Goal: Navigation & Orientation: Find specific page/section

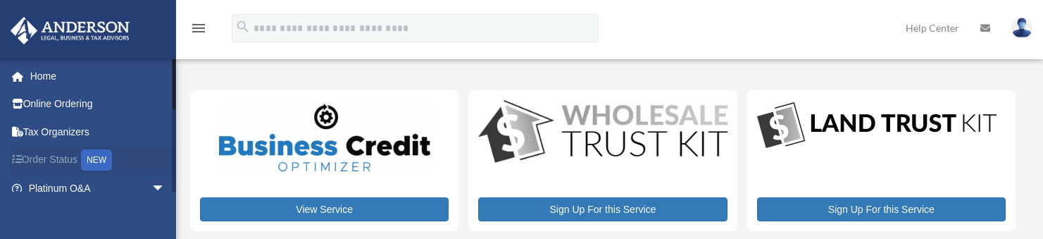
scroll to position [70, 0]
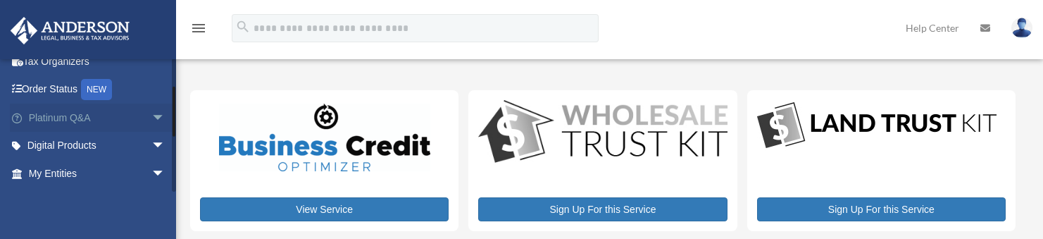
click at [56, 118] on link "Platinum Q&A arrow_drop_down" at bounding box center [98, 117] width 177 height 28
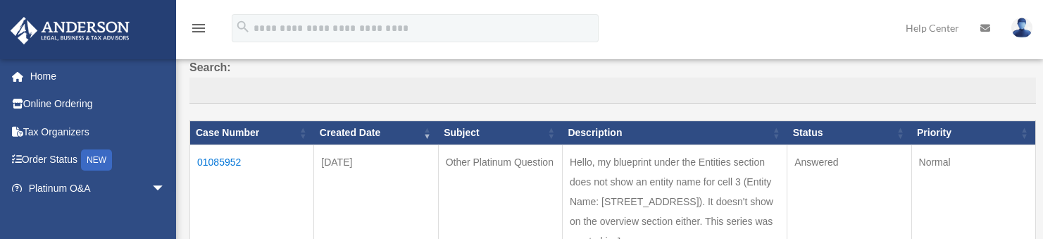
scroll to position [141, 0]
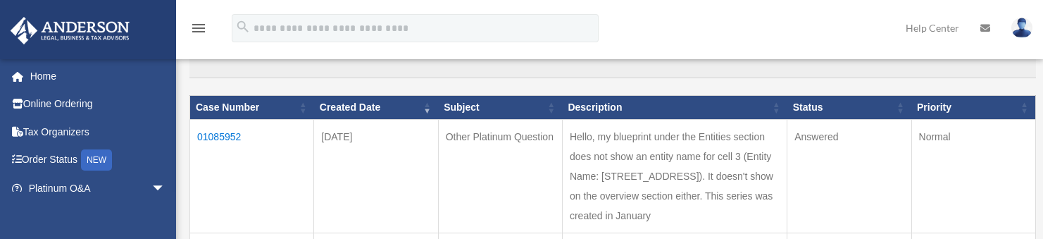
click at [220, 138] on td "01085952" at bounding box center [252, 176] width 124 height 113
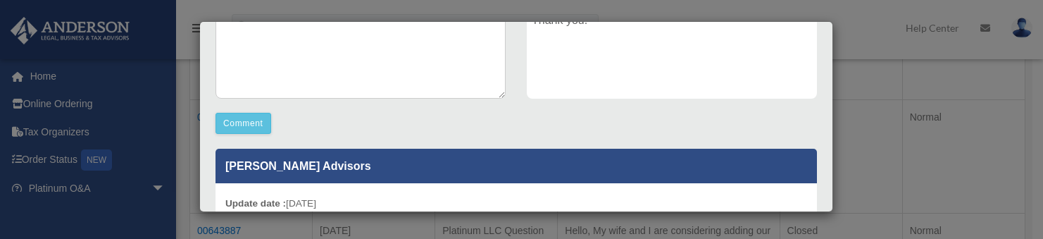
scroll to position [352, 0]
click at [147, 185] on div "Case Detail × Other Platinum Question Case Number 01085952 Created Date August …" at bounding box center [521, 119] width 1043 height 239
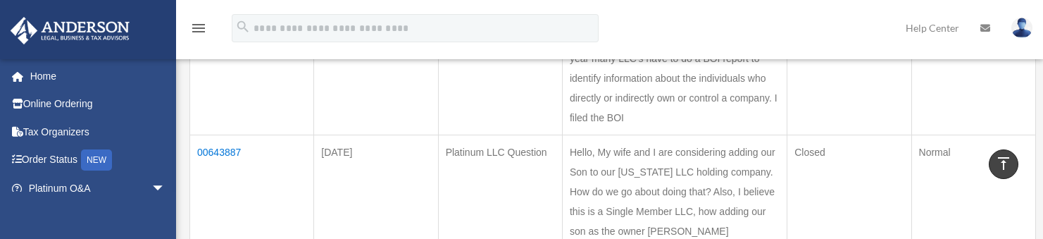
click at [151, 185] on span "arrow_drop_down" at bounding box center [165, 188] width 28 height 29
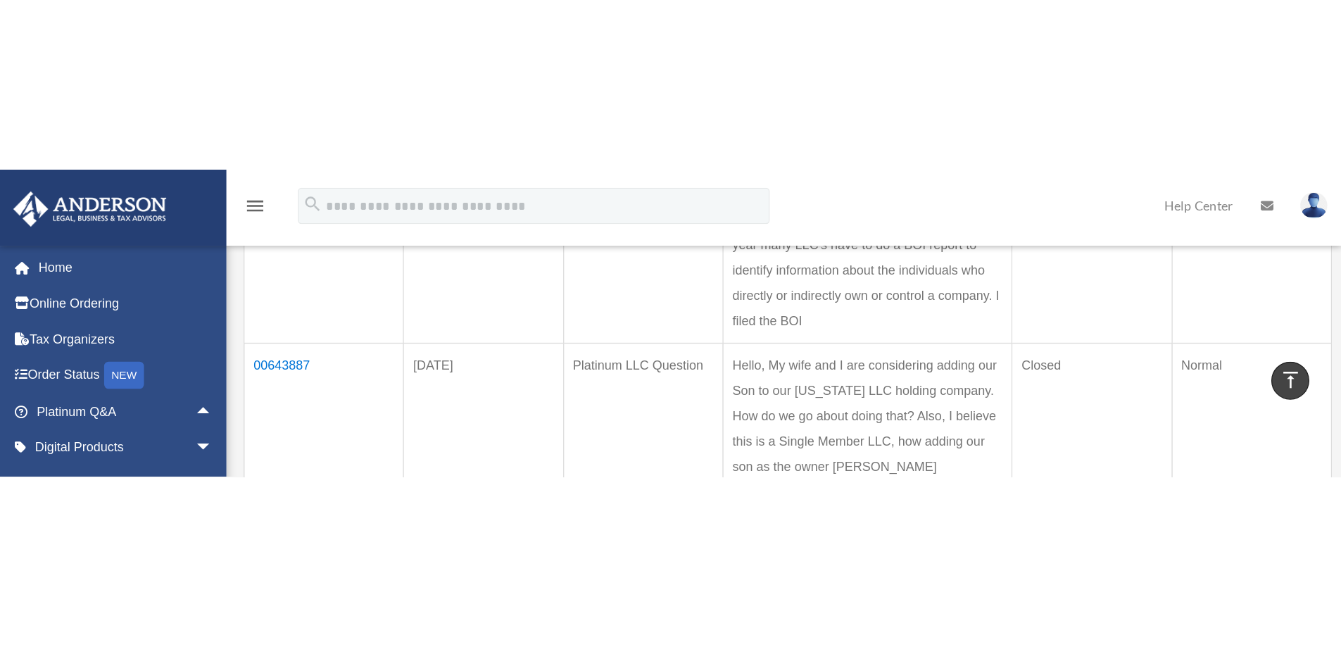
scroll to position [363, 0]
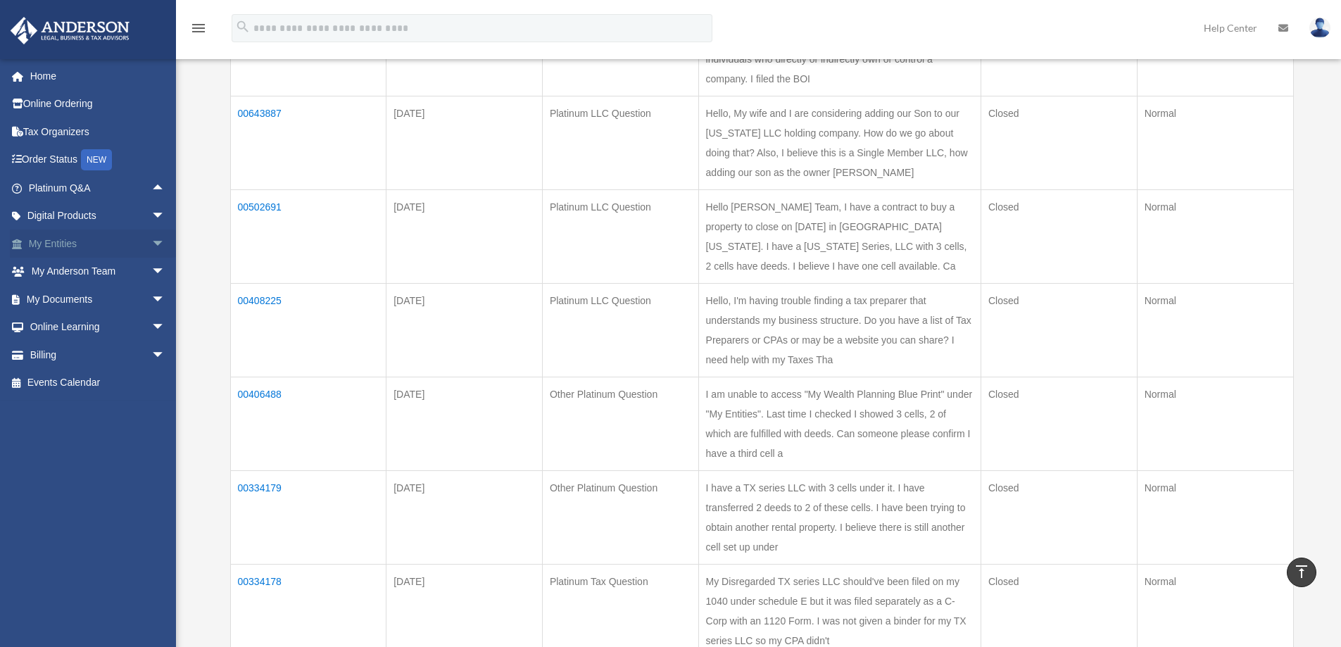
click at [63, 238] on link "My Entities arrow_drop_down" at bounding box center [98, 244] width 177 height 28
click at [151, 238] on span "arrow_drop_down" at bounding box center [165, 244] width 28 height 29
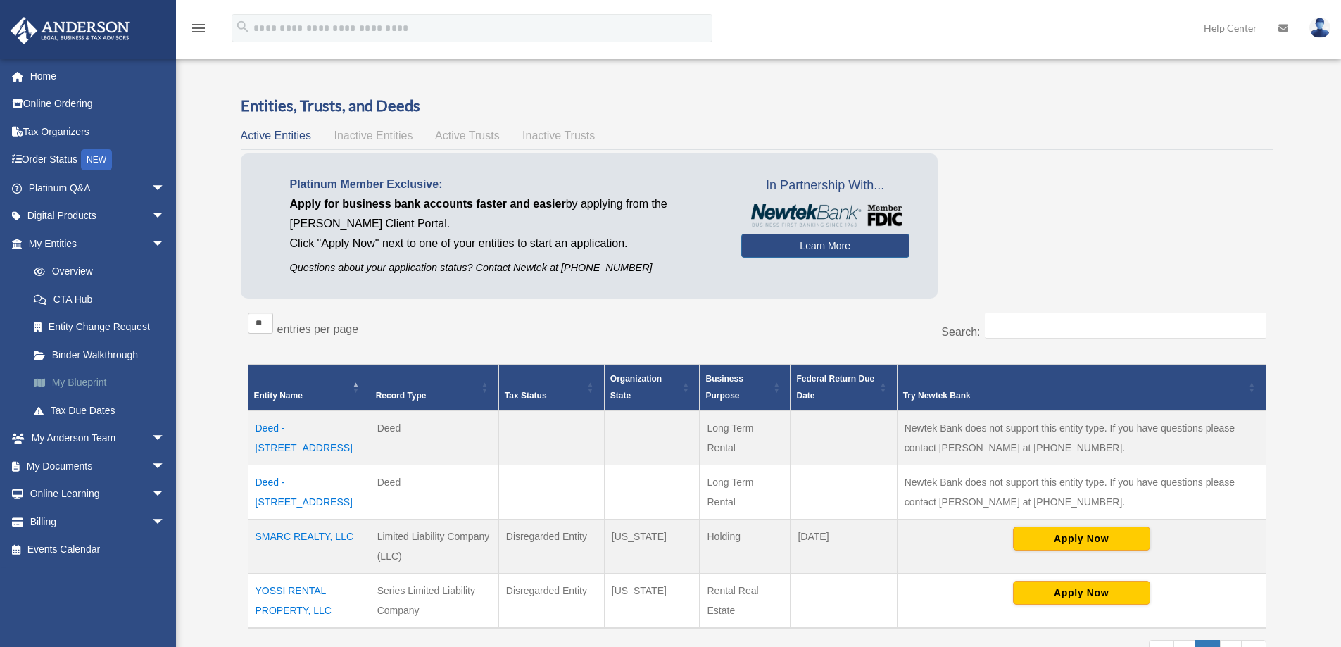
click at [80, 384] on link "My Blueprint" at bounding box center [103, 383] width 167 height 28
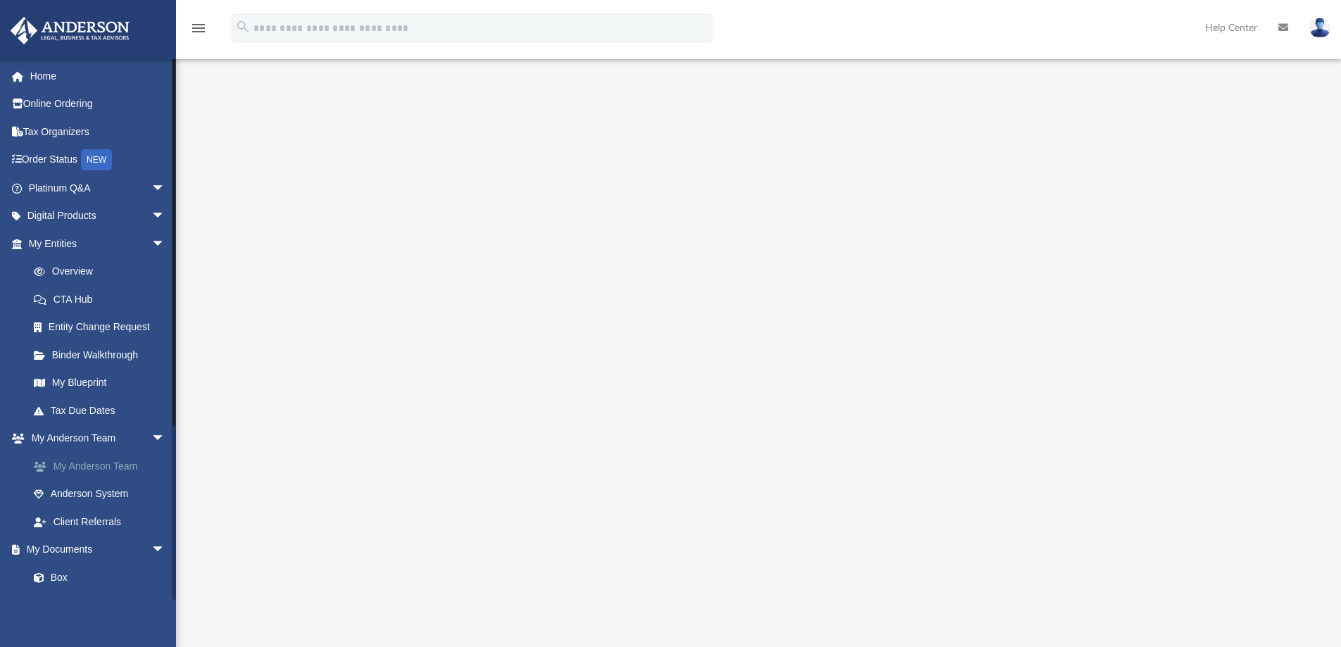
click at [89, 465] on link "My Anderson Team" at bounding box center [103, 466] width 167 height 28
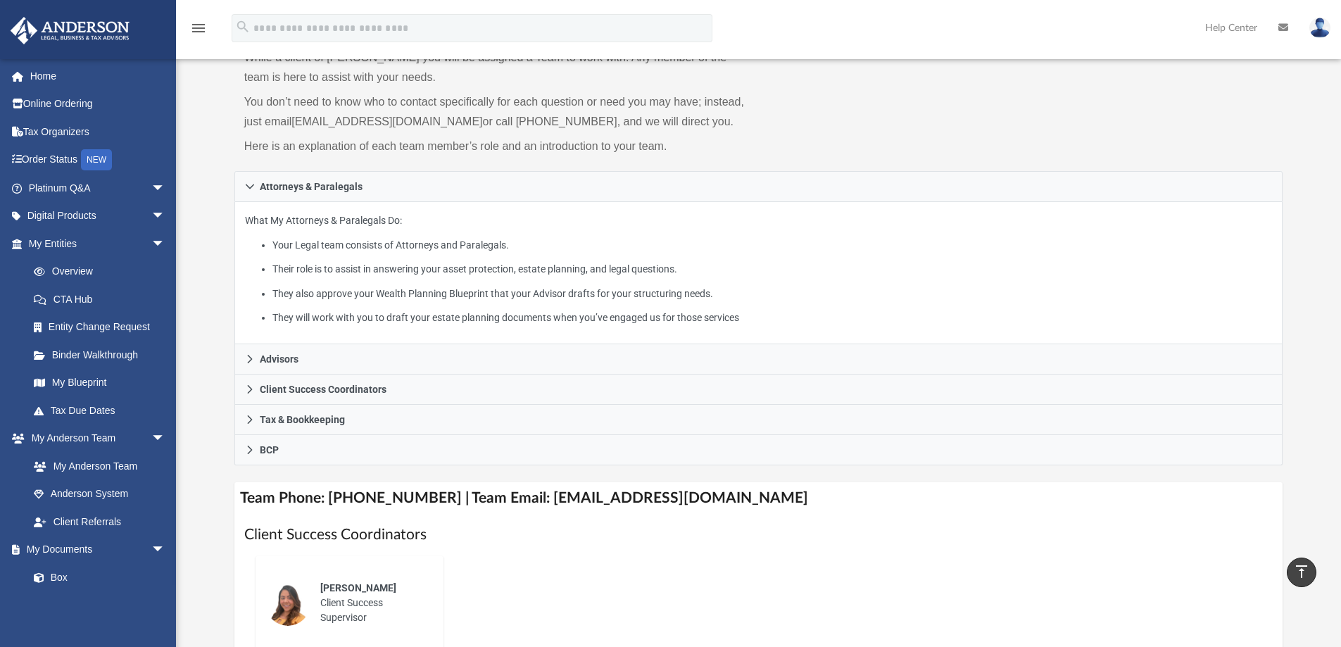
scroll to position [70, 0]
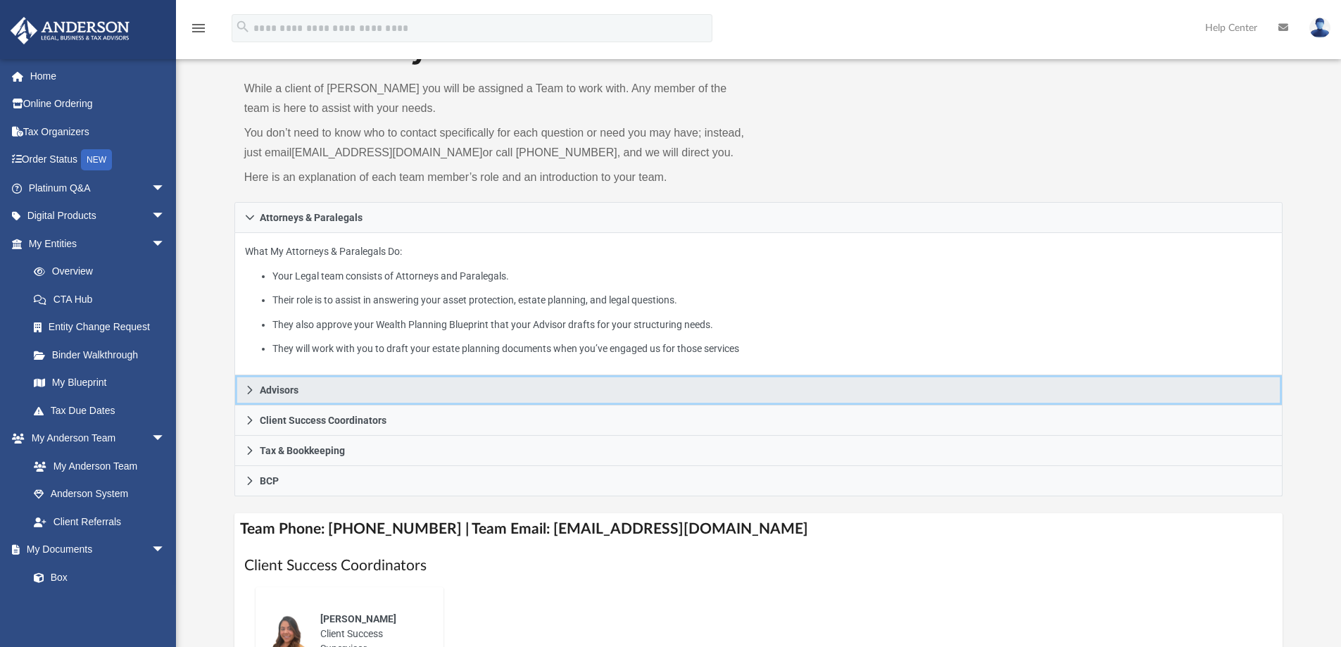
click at [253, 389] on icon at bounding box center [250, 390] width 10 height 10
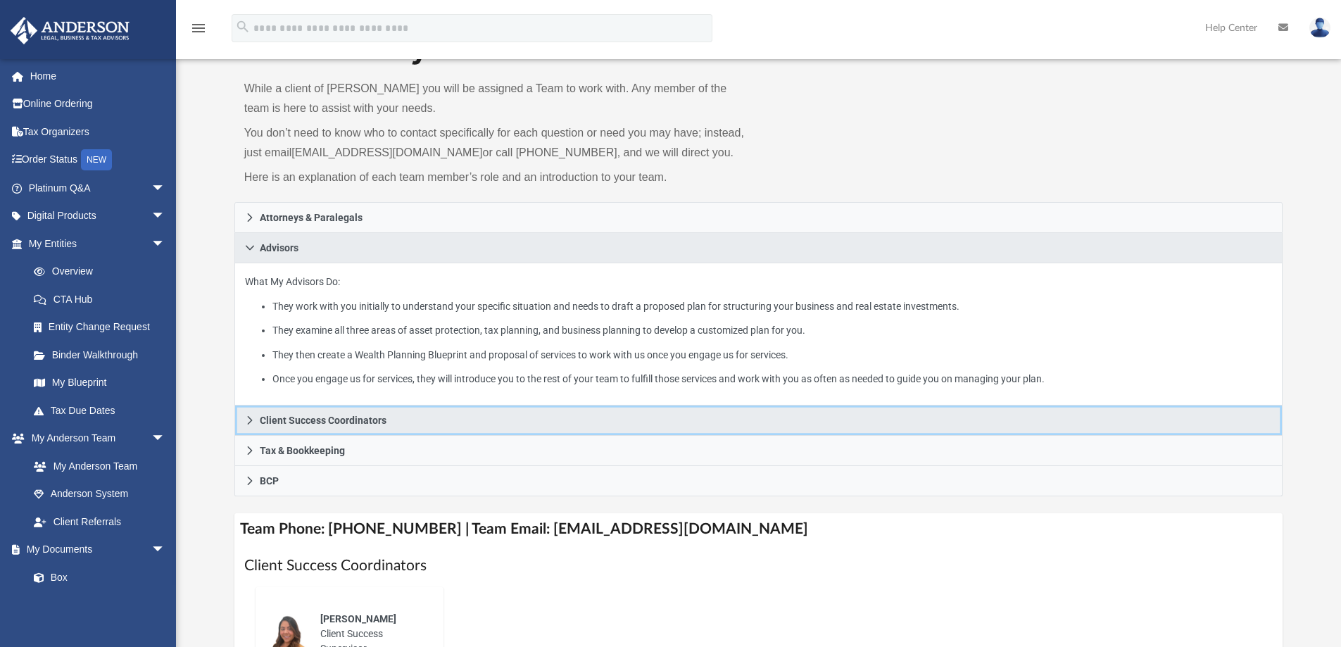
click at [246, 420] on icon at bounding box center [250, 420] width 10 height 10
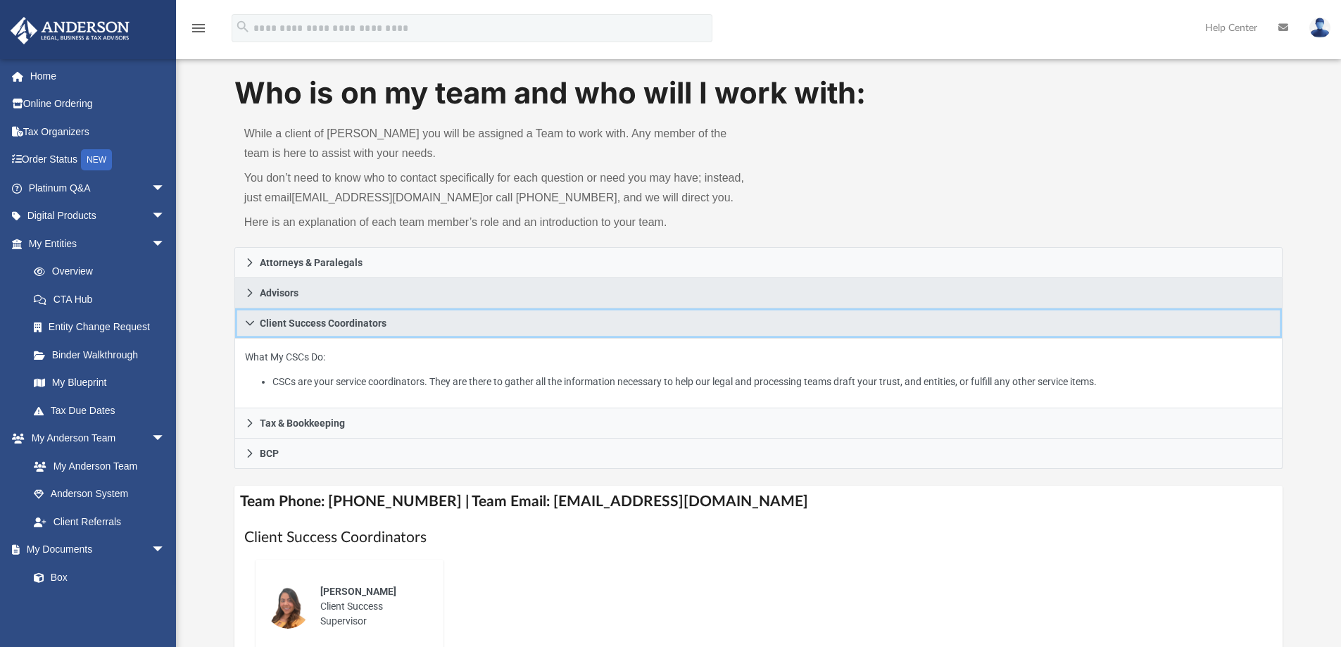
scroll to position [0, 0]
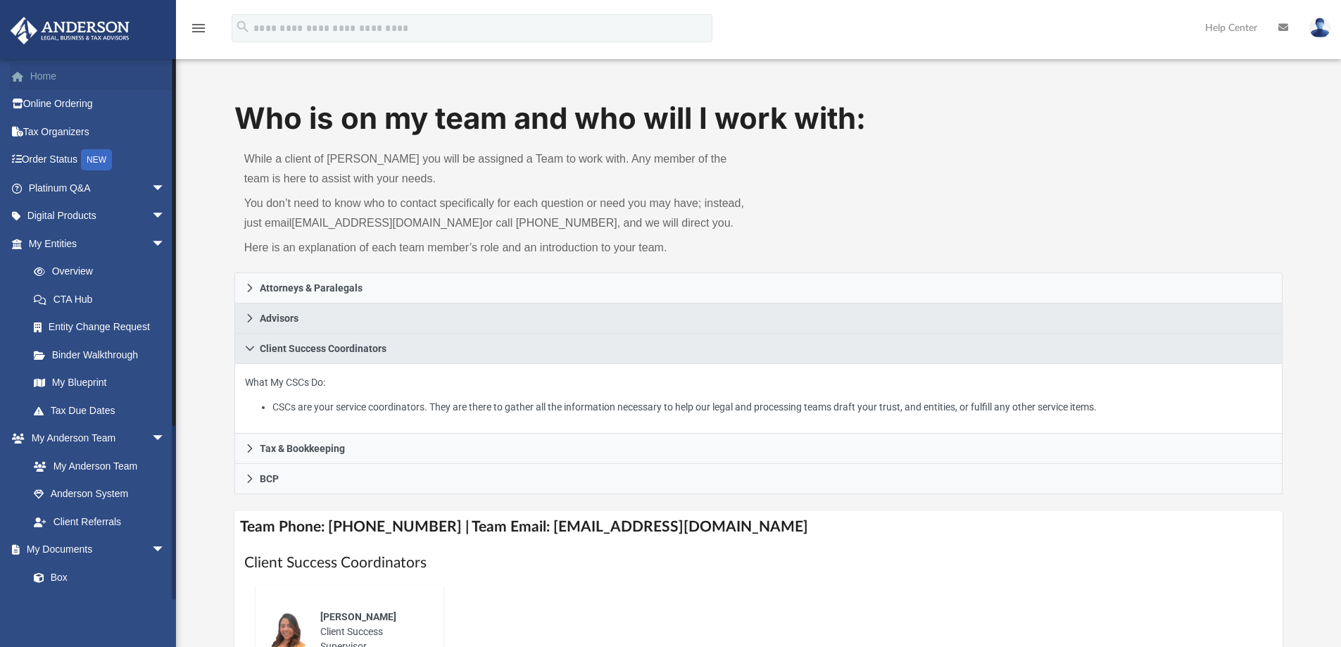
click at [46, 75] on link "Home" at bounding box center [98, 76] width 177 height 28
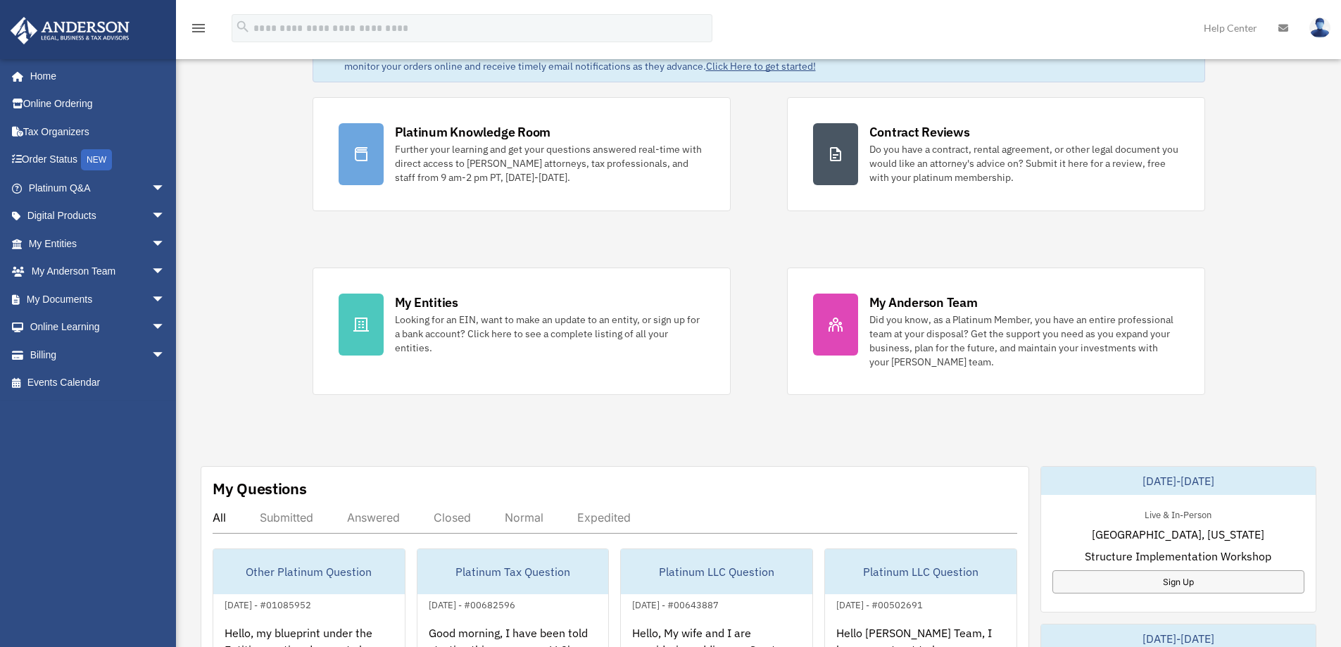
scroll to position [141, 0]
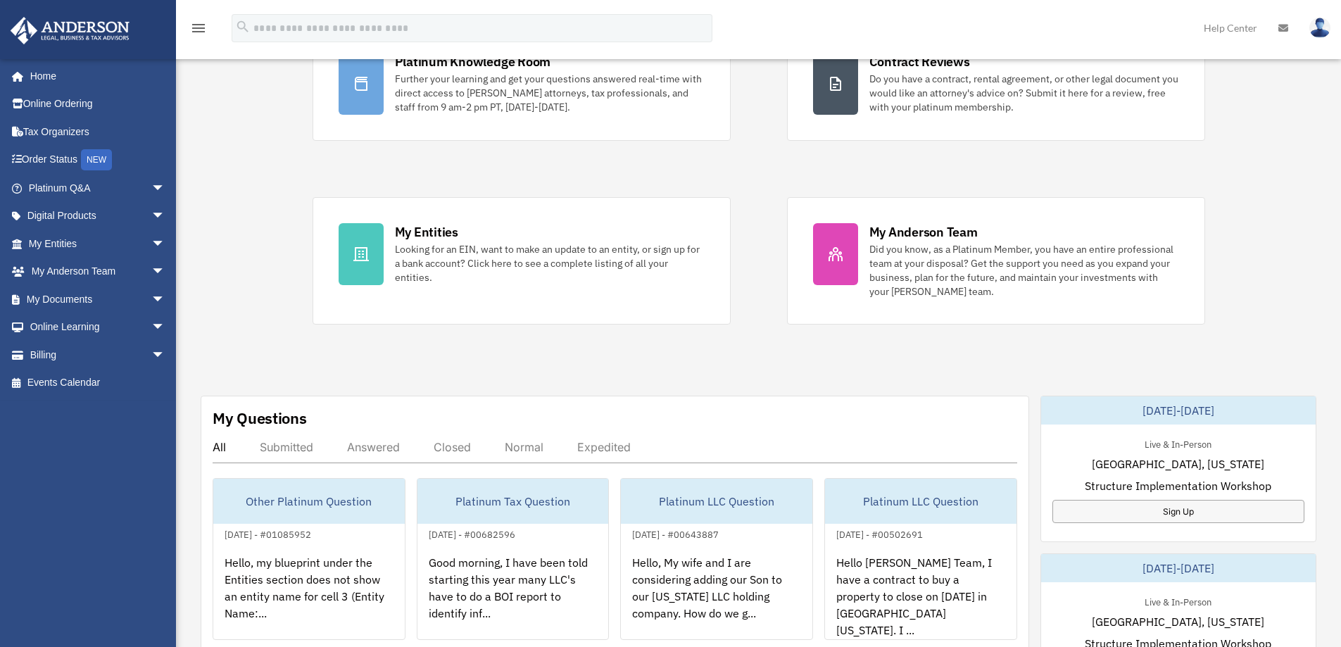
click at [405, 349] on div "Exciting News: Introducing Order Status Tracking! Based on your feedback, we're…" at bounding box center [758, 569] width 1186 height 1278
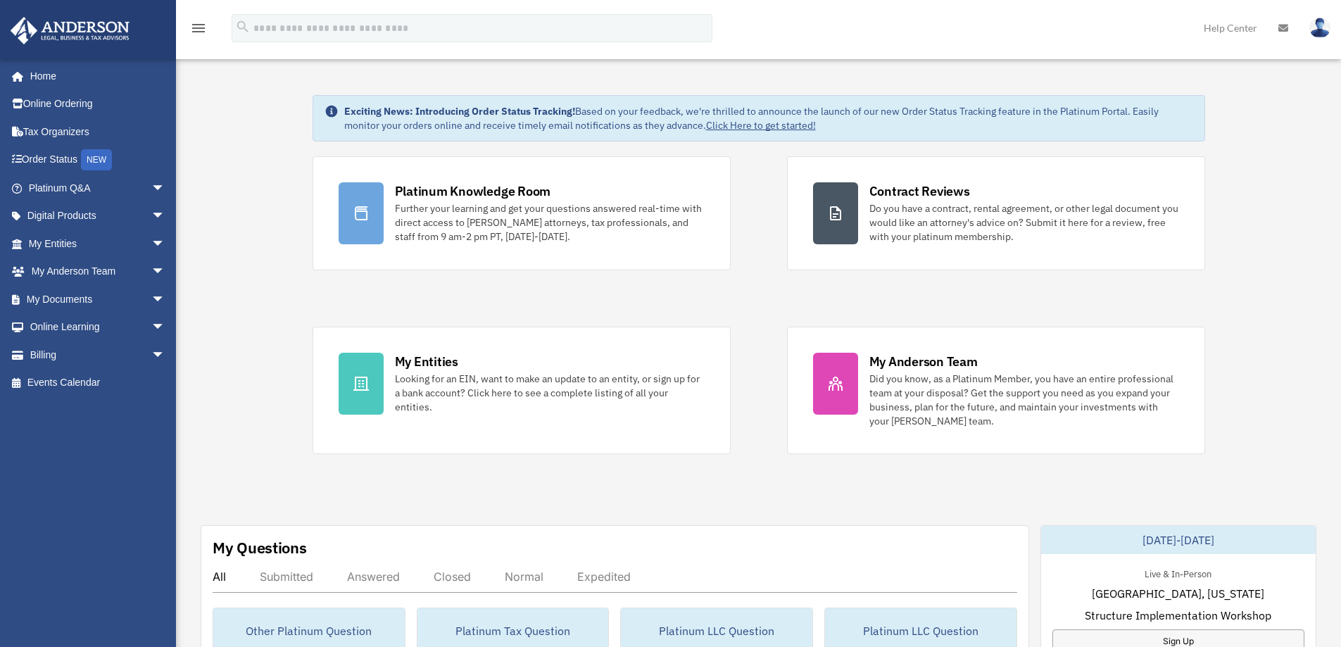
scroll to position [0, 0]
